Goal: Transaction & Acquisition: Purchase product/service

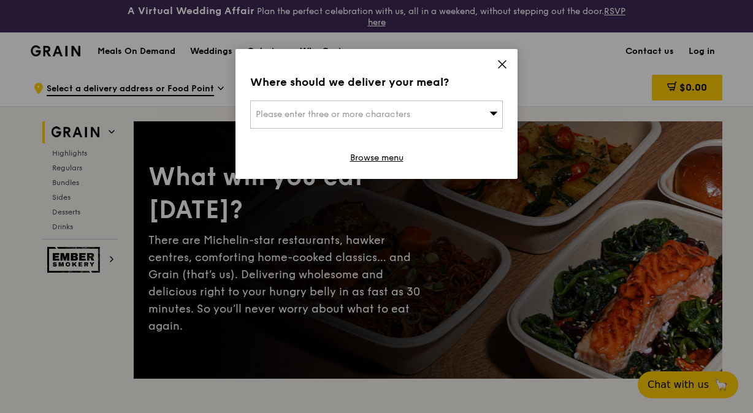
click at [505, 58] on div "Where should we deliver your meal? Please enter three or more characters Browse…" at bounding box center [377, 114] width 282 height 130
click at [502, 61] on icon at bounding box center [502, 64] width 11 height 11
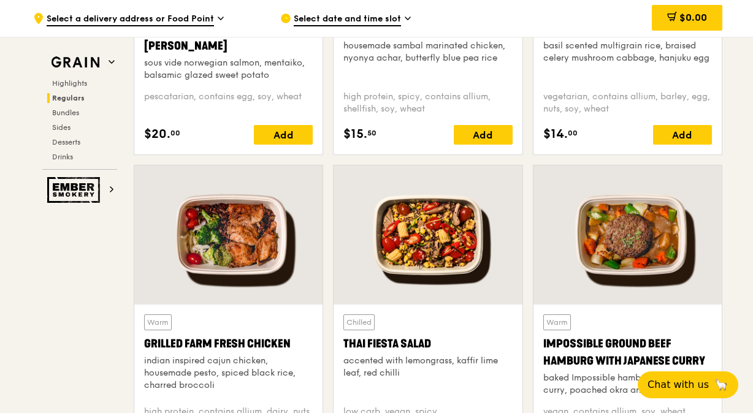
scroll to position [1472, 0]
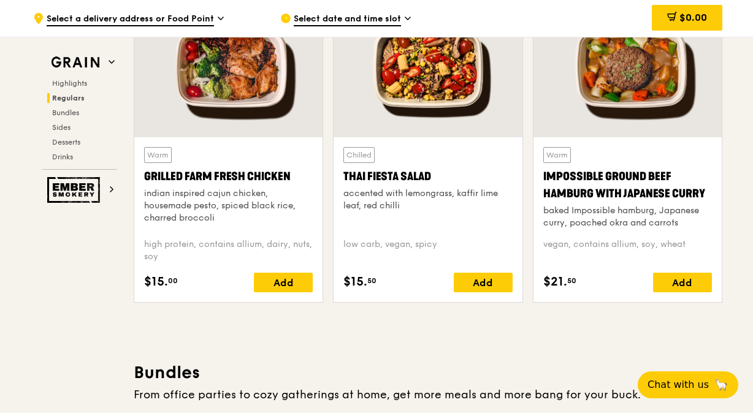
click at [305, 15] on span "Select date and time slot" at bounding box center [347, 19] width 107 height 13
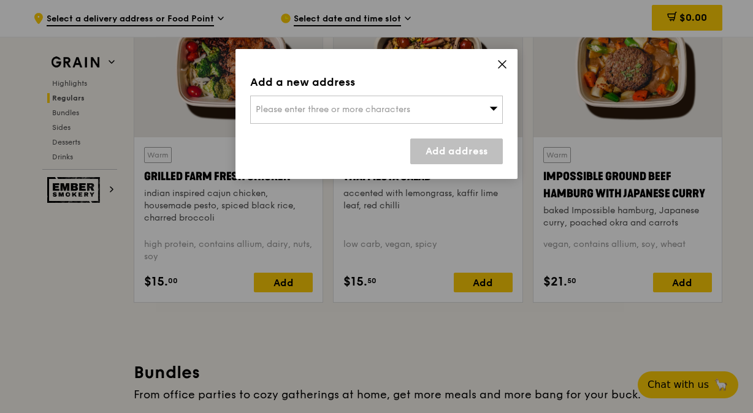
click at [358, 113] on span "Please enter three or more characters" at bounding box center [333, 109] width 155 height 10
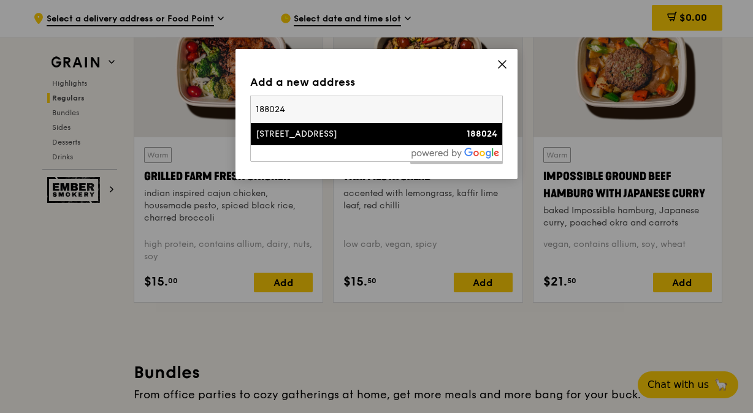
type input "188024"
click at [365, 130] on div "[STREET_ADDRESS]" at bounding box center [347, 134] width 182 height 12
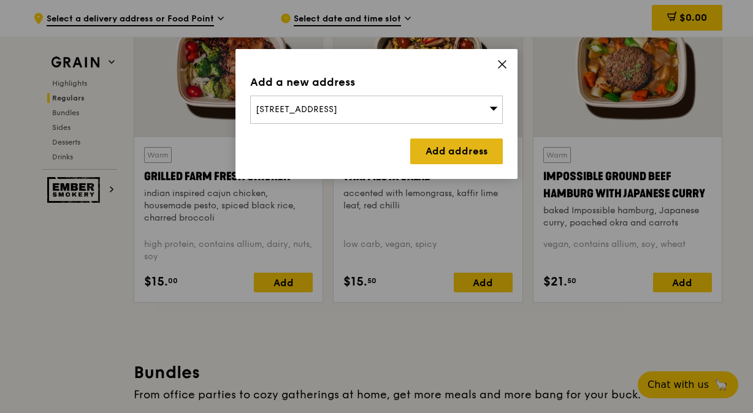
click at [472, 147] on link "Add address" at bounding box center [456, 152] width 93 height 26
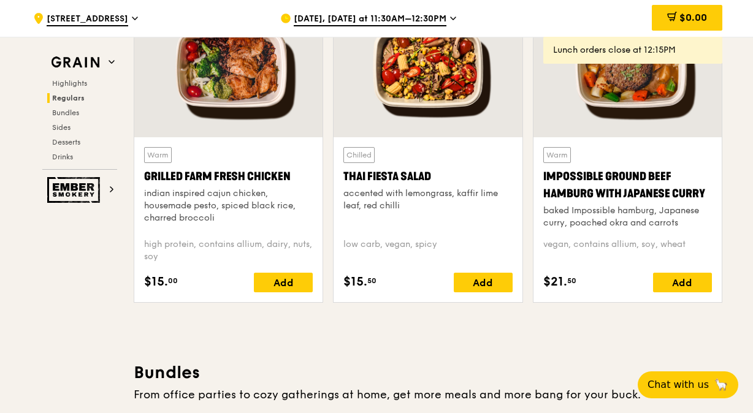
click at [405, 20] on span "[DATE], [DATE] at 11:30AM–12:30PM" at bounding box center [370, 19] width 153 height 13
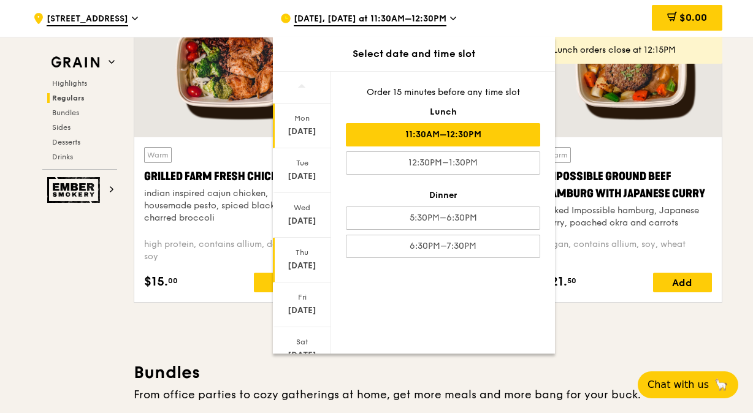
scroll to position [93, 0]
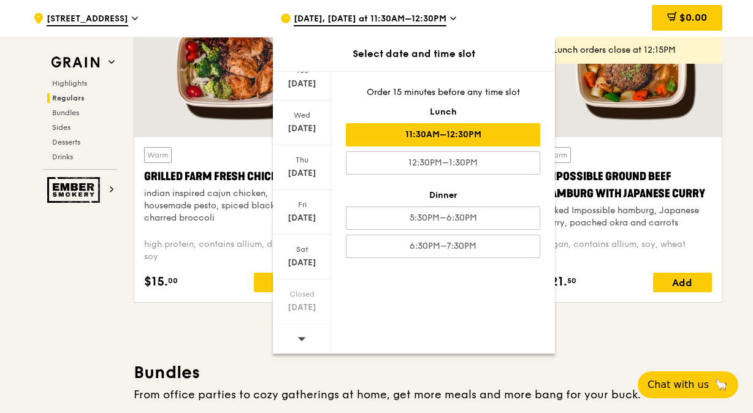
click at [296, 339] on div at bounding box center [302, 339] width 58 height 31
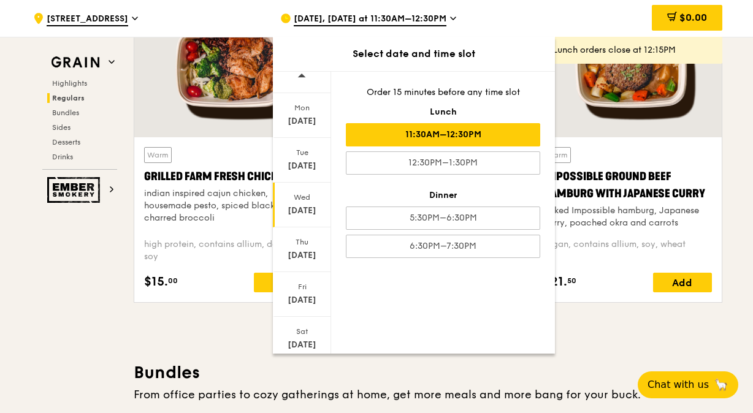
scroll to position [0, 0]
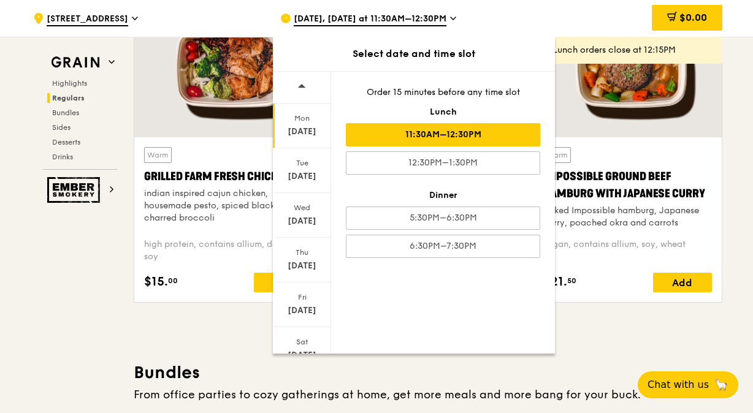
click at [296, 131] on div "[DATE]" at bounding box center [302, 132] width 55 height 12
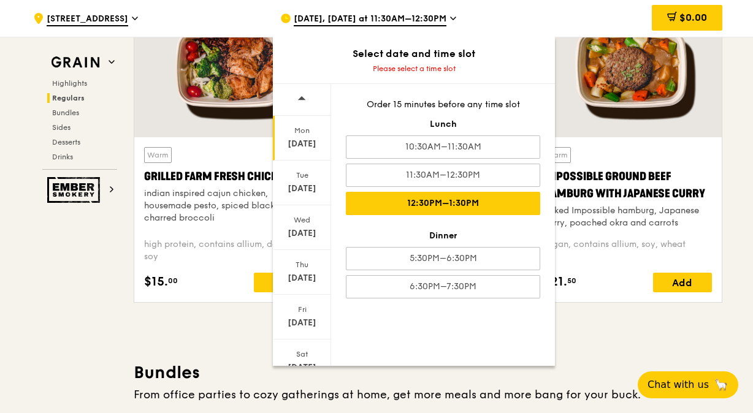
click at [453, 206] on div "12:30PM–1:30PM" at bounding box center [443, 203] width 194 height 23
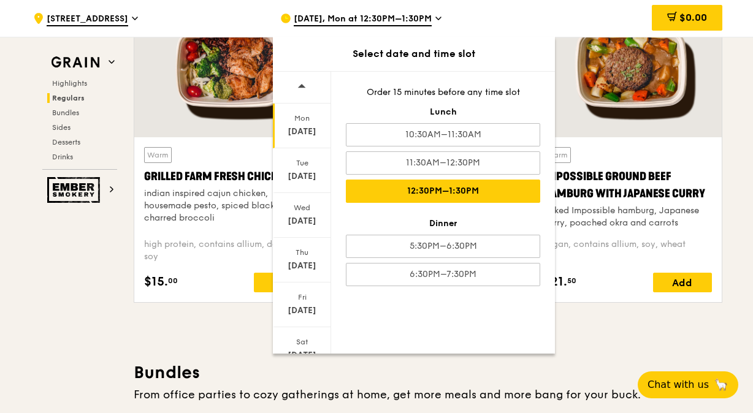
click at [593, 128] on div at bounding box center [628, 67] width 188 height 139
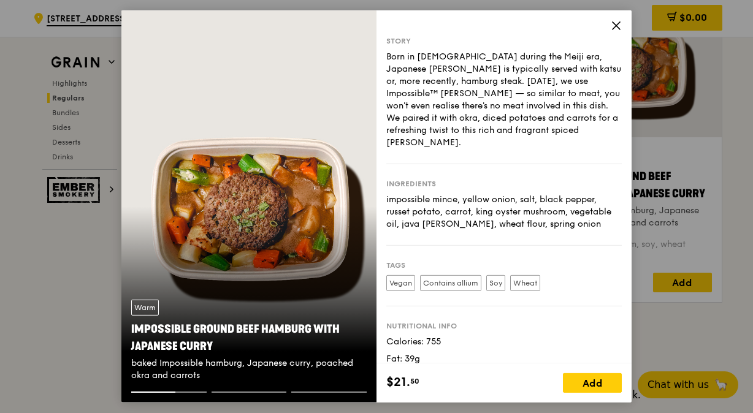
click at [616, 27] on icon at bounding box center [616, 25] width 11 height 11
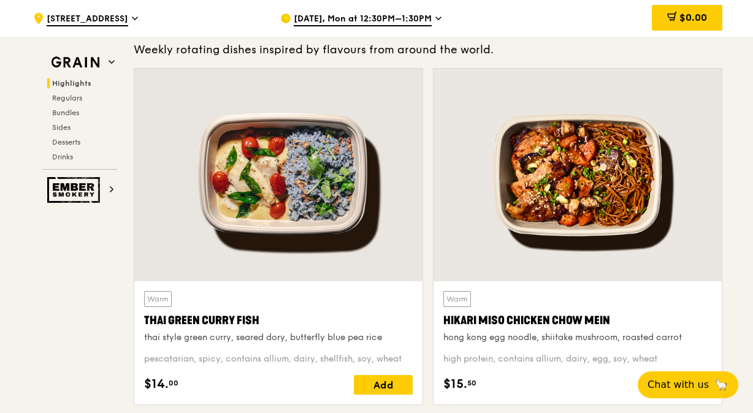
scroll to position [491, 0]
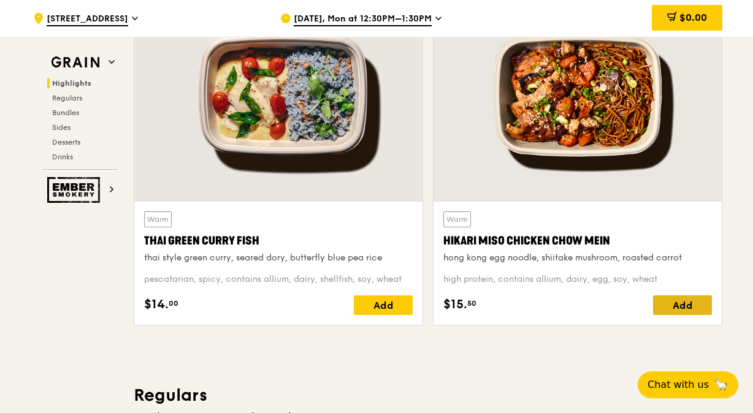
click at [674, 299] on div "Add" at bounding box center [682, 306] width 59 height 20
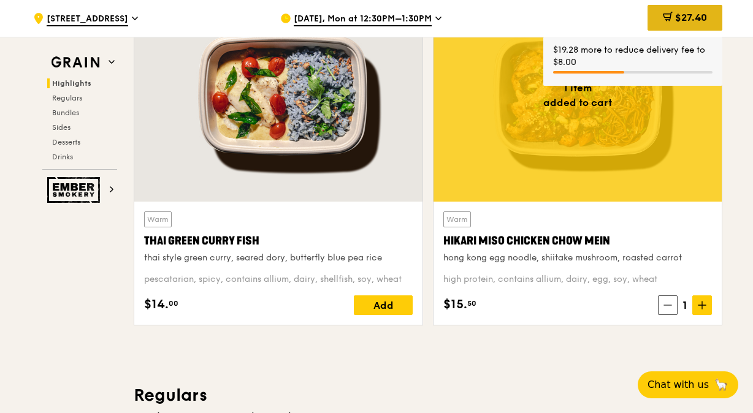
click at [663, 19] on icon at bounding box center [668, 17] width 10 height 10
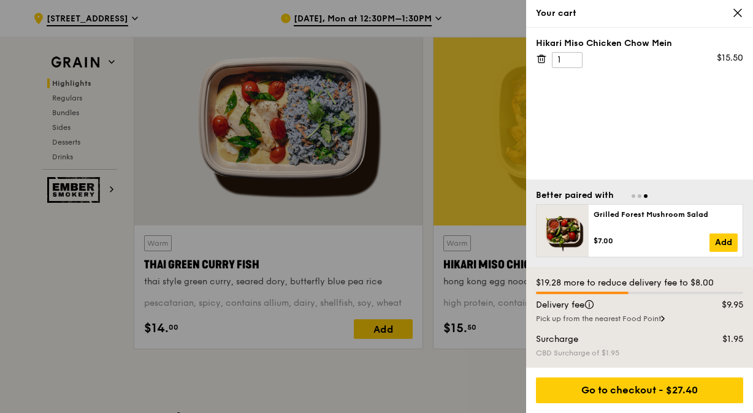
scroll to position [368, 0]
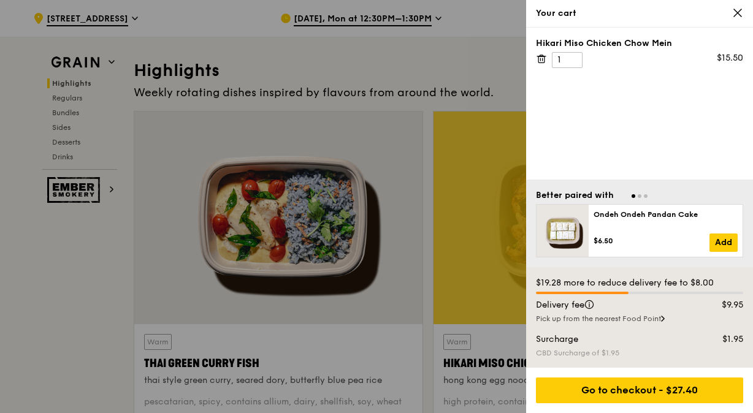
click at [741, 17] on icon at bounding box center [737, 12] width 11 height 11
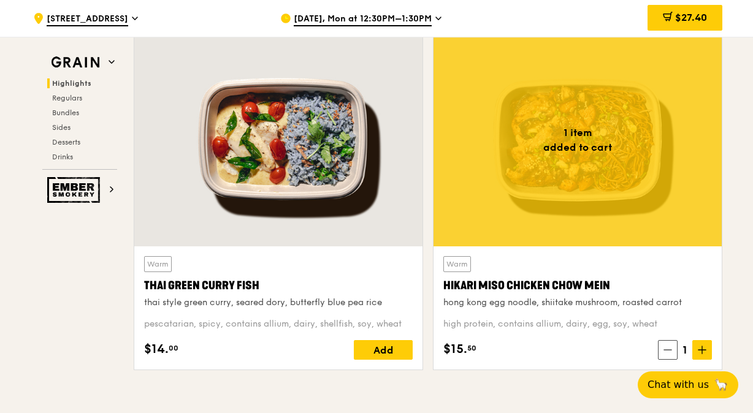
scroll to position [491, 0]
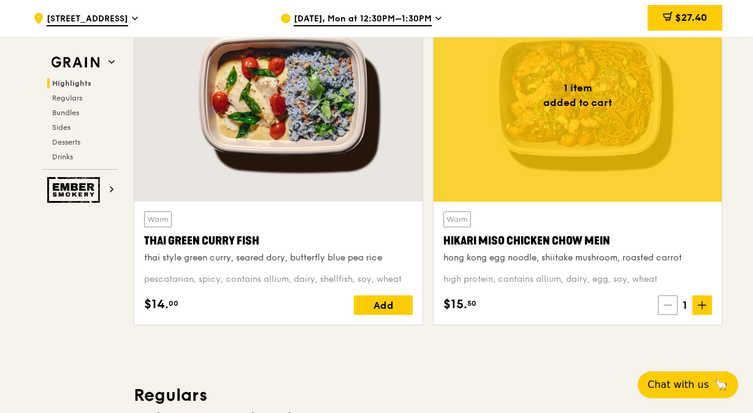
click at [674, 299] on span at bounding box center [668, 306] width 20 height 20
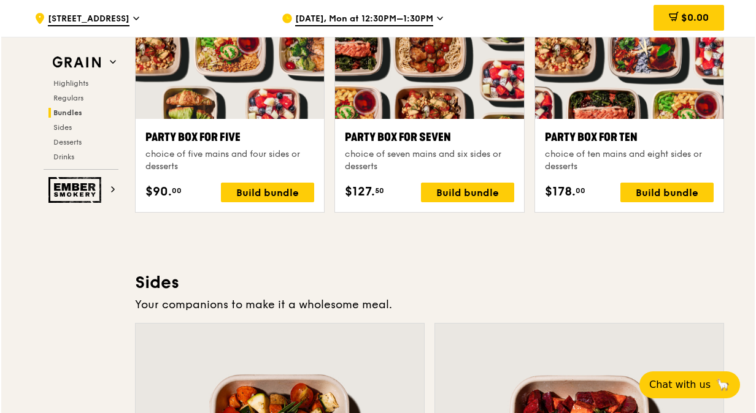
scroll to position [2392, 0]
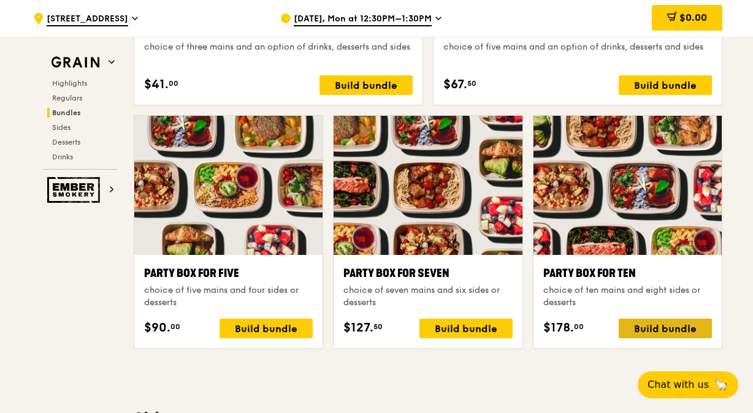
click at [691, 323] on div "Build bundle" at bounding box center [665, 329] width 93 height 20
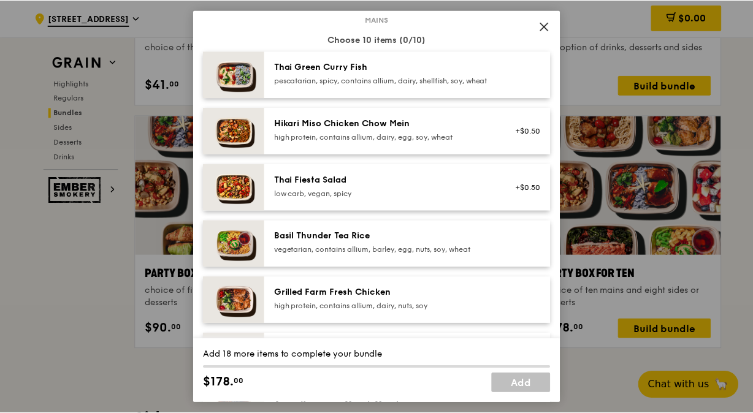
scroll to position [0, 0]
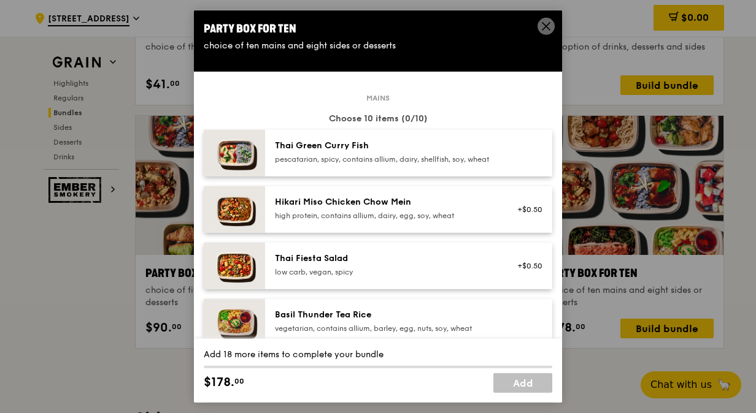
click at [552, 21] on span at bounding box center [545, 26] width 17 height 17
